Goal: Task Accomplishment & Management: Use online tool/utility

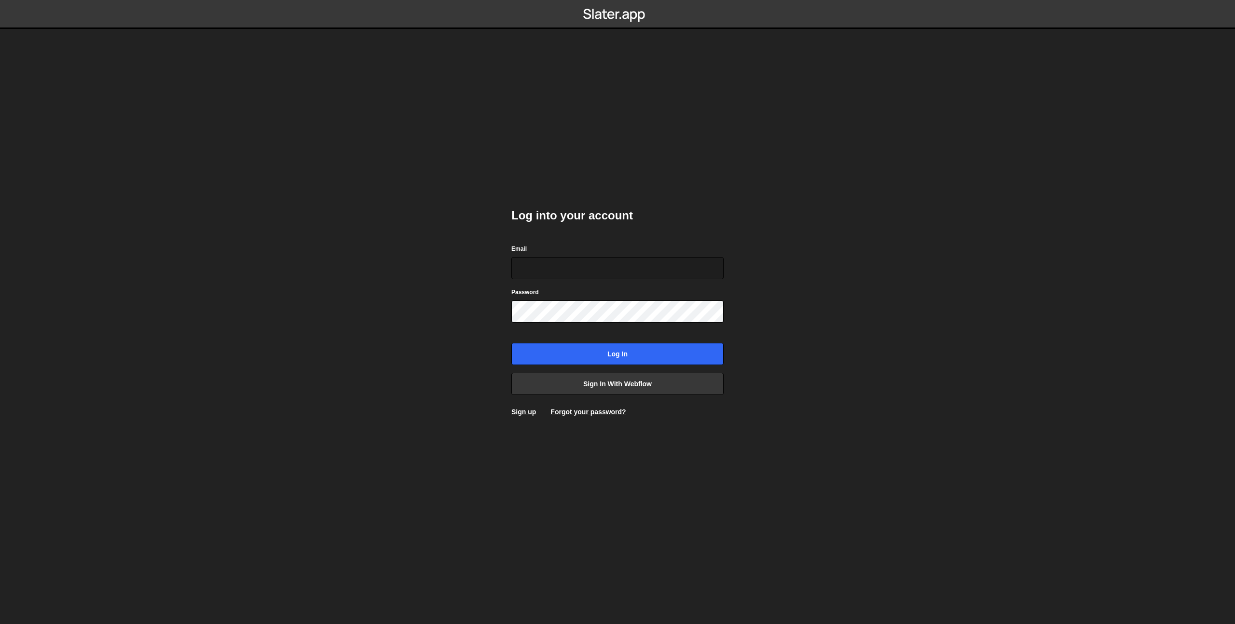
type input "accounts@bunch.agency"
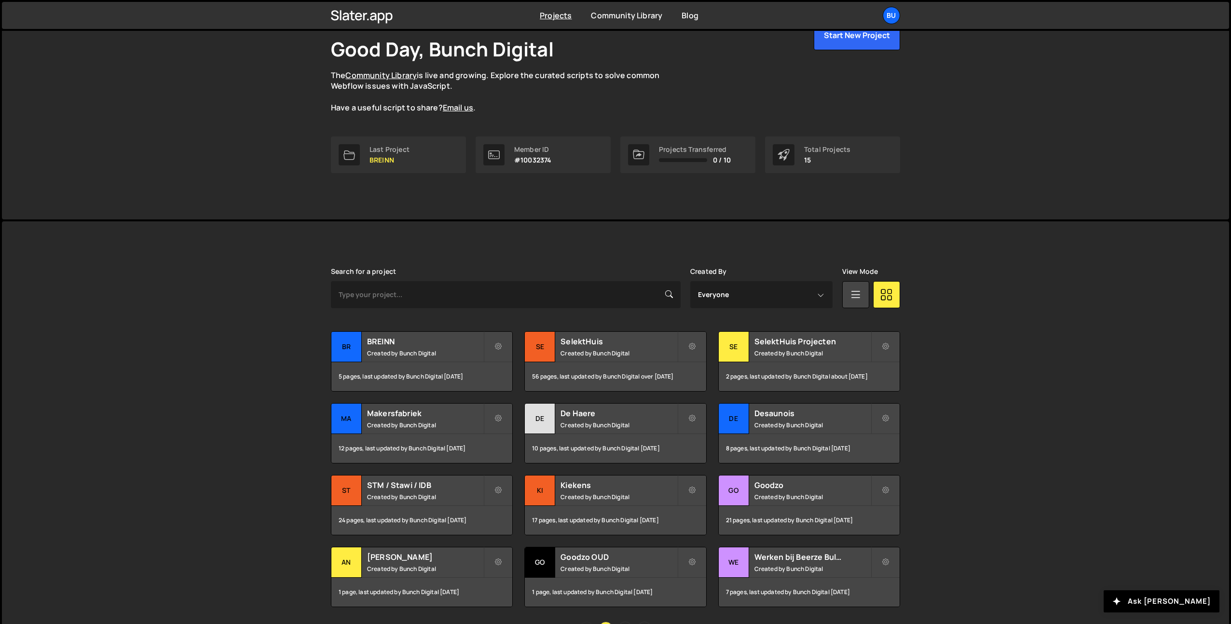
scroll to position [117, 0]
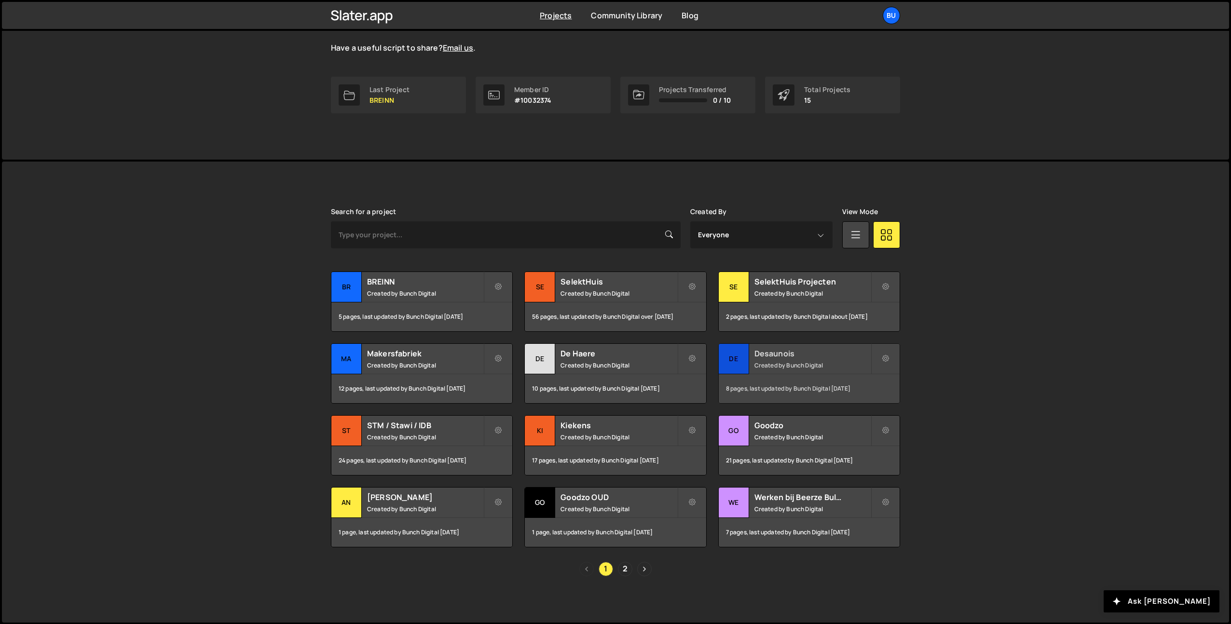
drag, startPoint x: 777, startPoint y: 347, endPoint x: 769, endPoint y: 347, distance: 8.2
click at [777, 347] on div "Desaunois Created by Bunch Digital" at bounding box center [809, 359] width 181 height 30
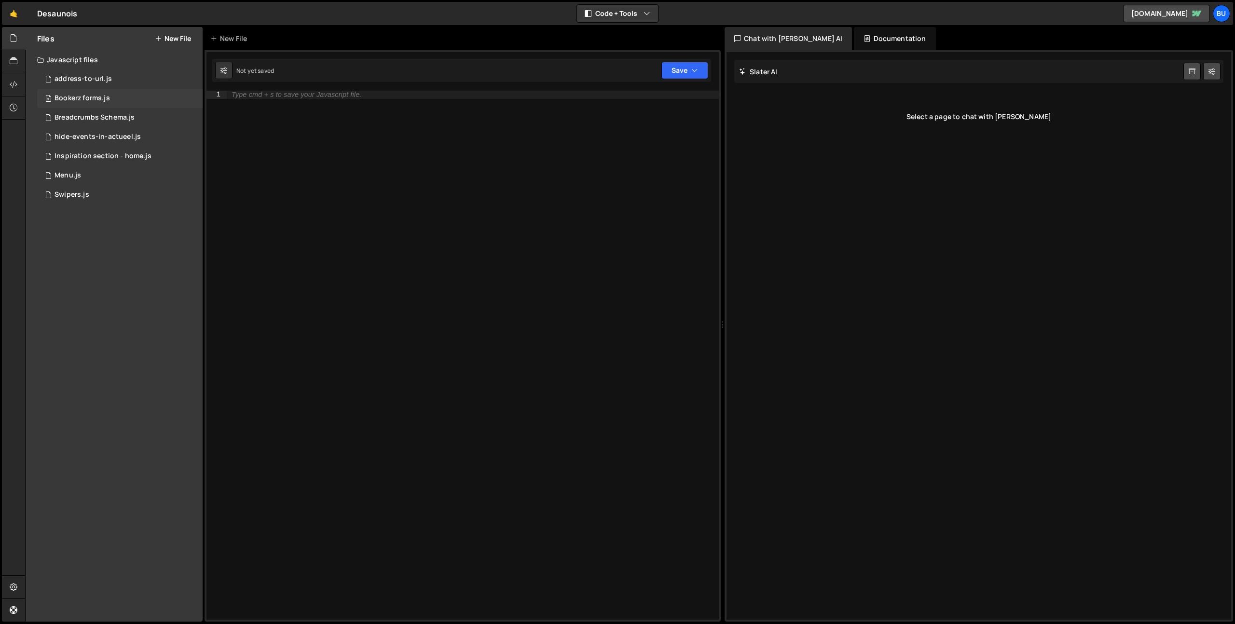
click at [123, 100] on div "0 Bookerz forms.js 0" at bounding box center [120, 98] width 166 height 19
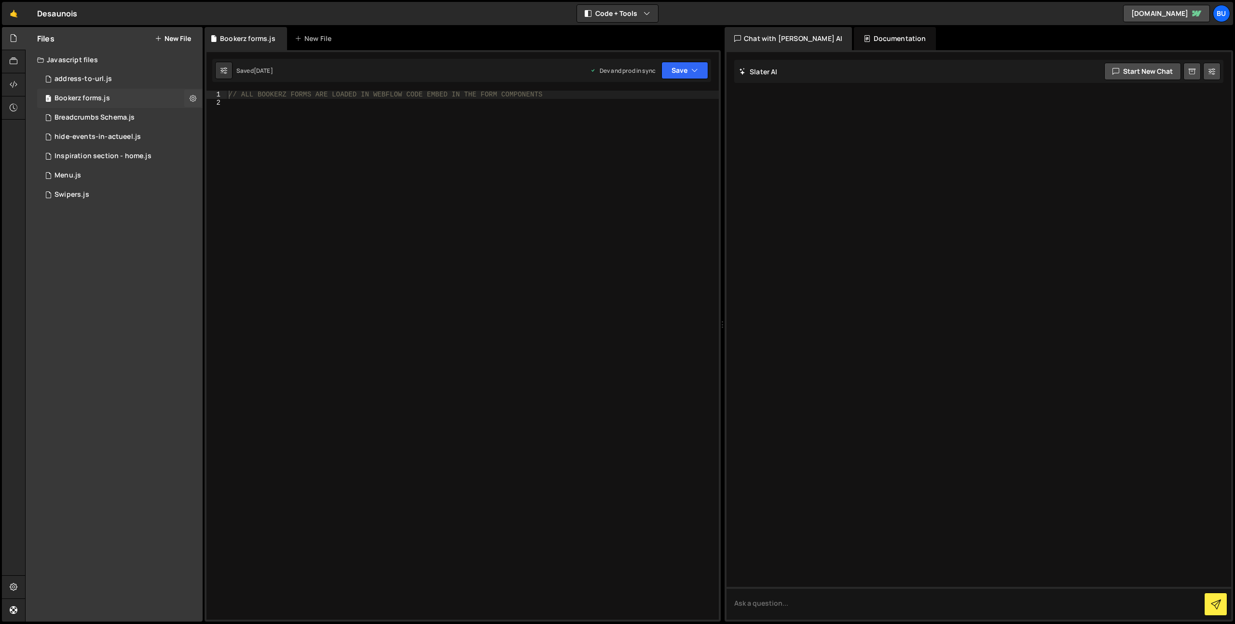
click at [127, 99] on div "0 Bookerz forms.js 0" at bounding box center [120, 98] width 166 height 19
click at [112, 121] on div "Breadcrumbs Schema.js" at bounding box center [95, 117] width 80 height 9
click at [102, 135] on div "hide-events-in-actueel.js" at bounding box center [98, 137] width 86 height 9
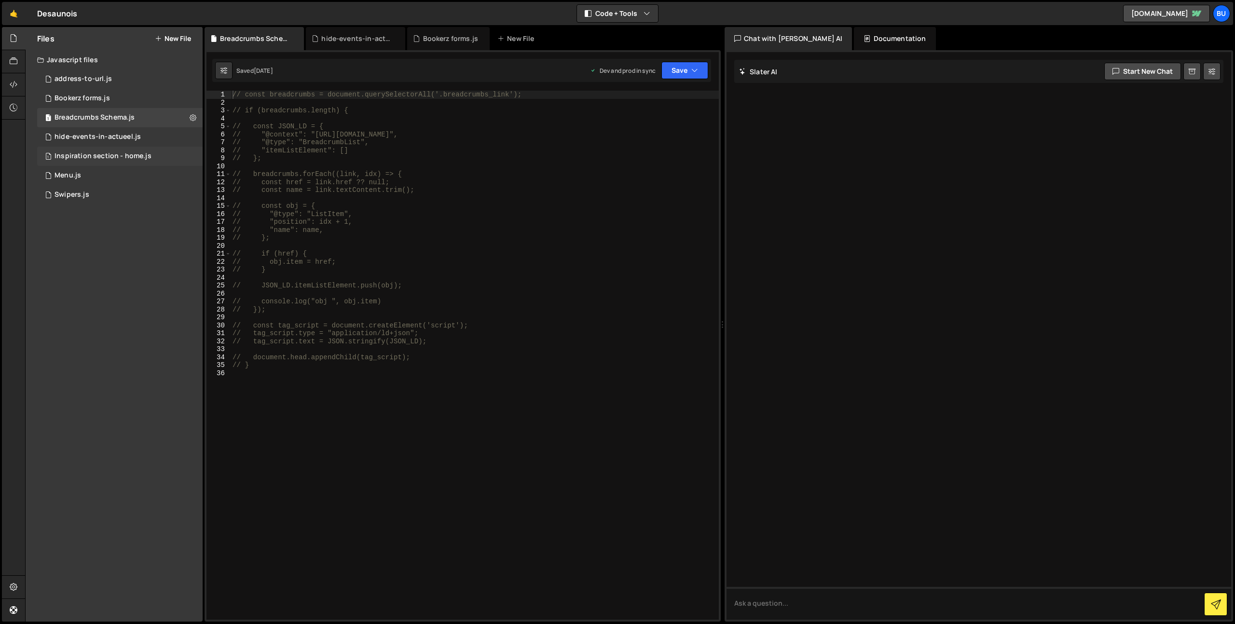
click at [89, 155] on div "Inspiration section - home.js" at bounding box center [103, 156] width 97 height 9
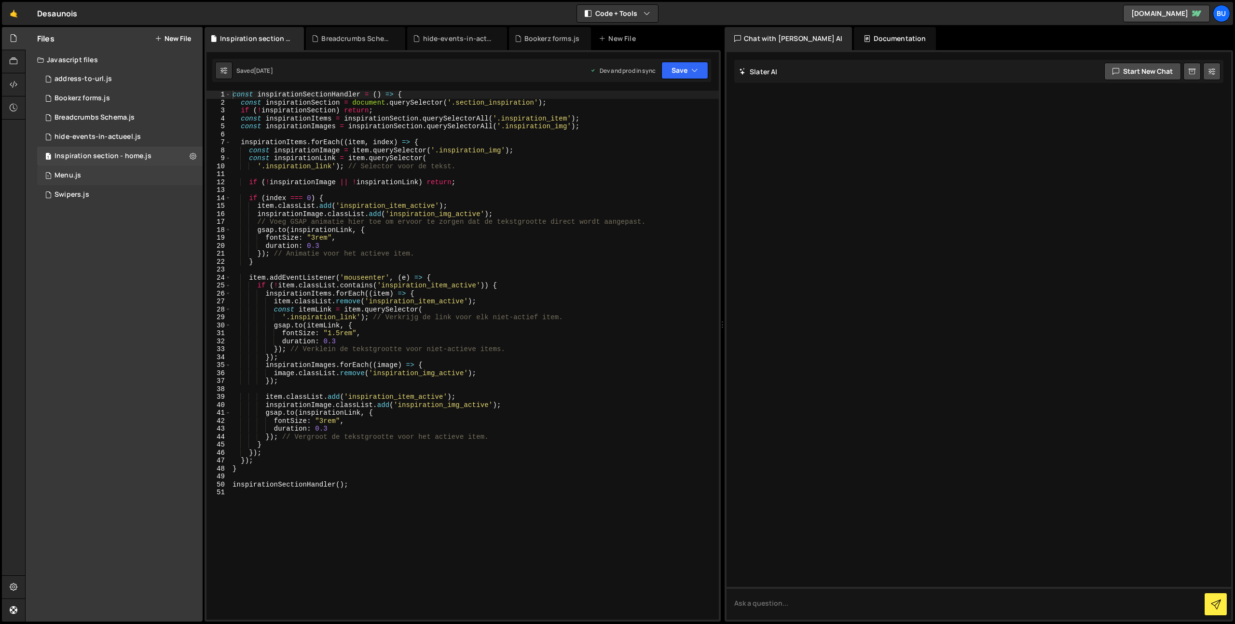
click at [75, 171] on div "Menu.js" at bounding box center [68, 175] width 27 height 9
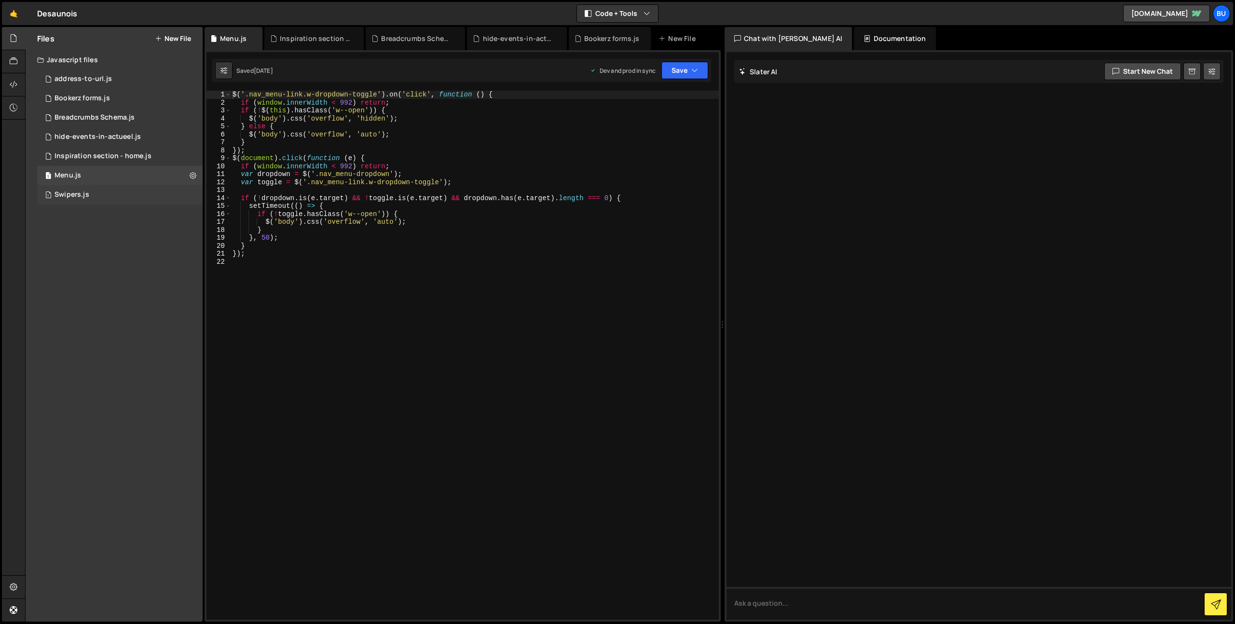
click at [73, 195] on div "Swipers.js" at bounding box center [72, 195] width 35 height 9
